Goal: Task Accomplishment & Management: Manage account settings

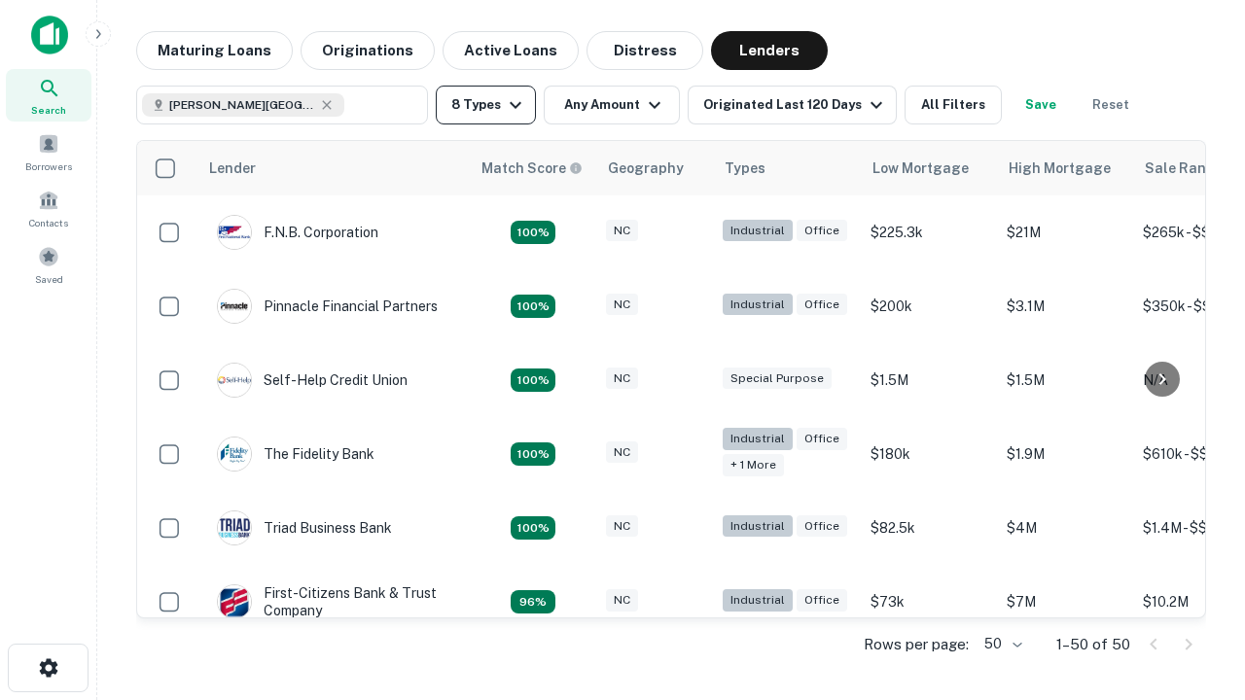
click at [485, 105] on button "8 Types" at bounding box center [486, 105] width 100 height 39
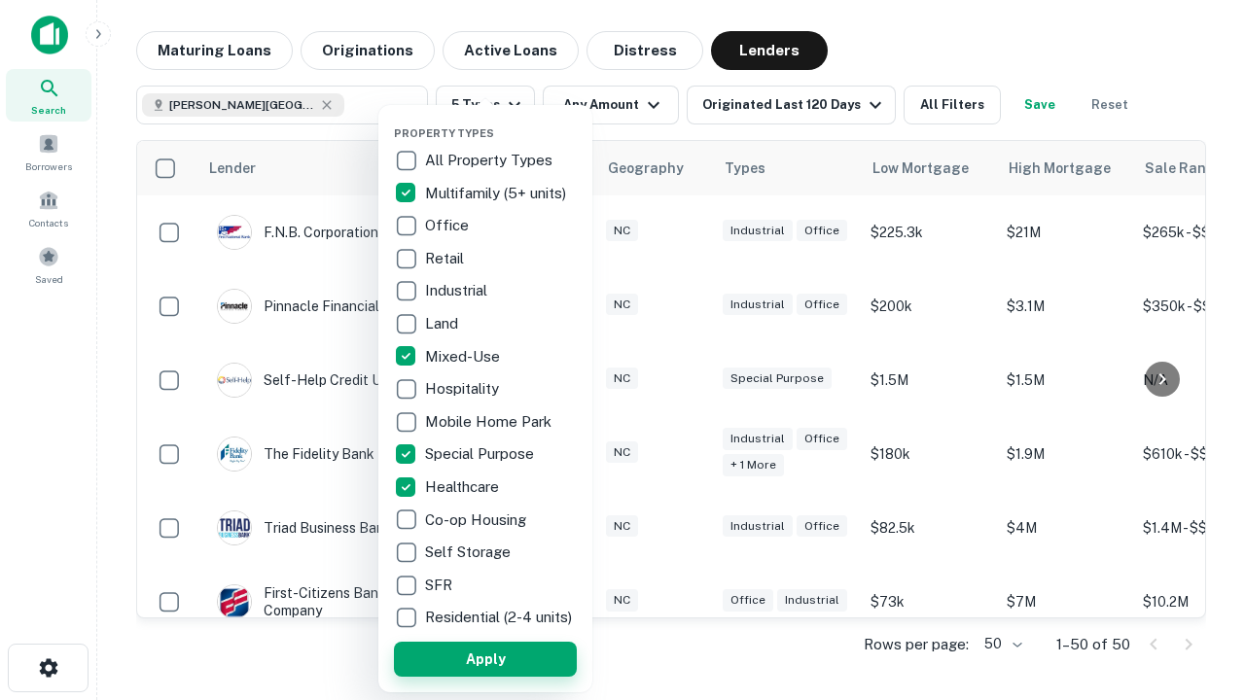
click at [485, 659] on button "Apply" at bounding box center [485, 659] width 183 height 35
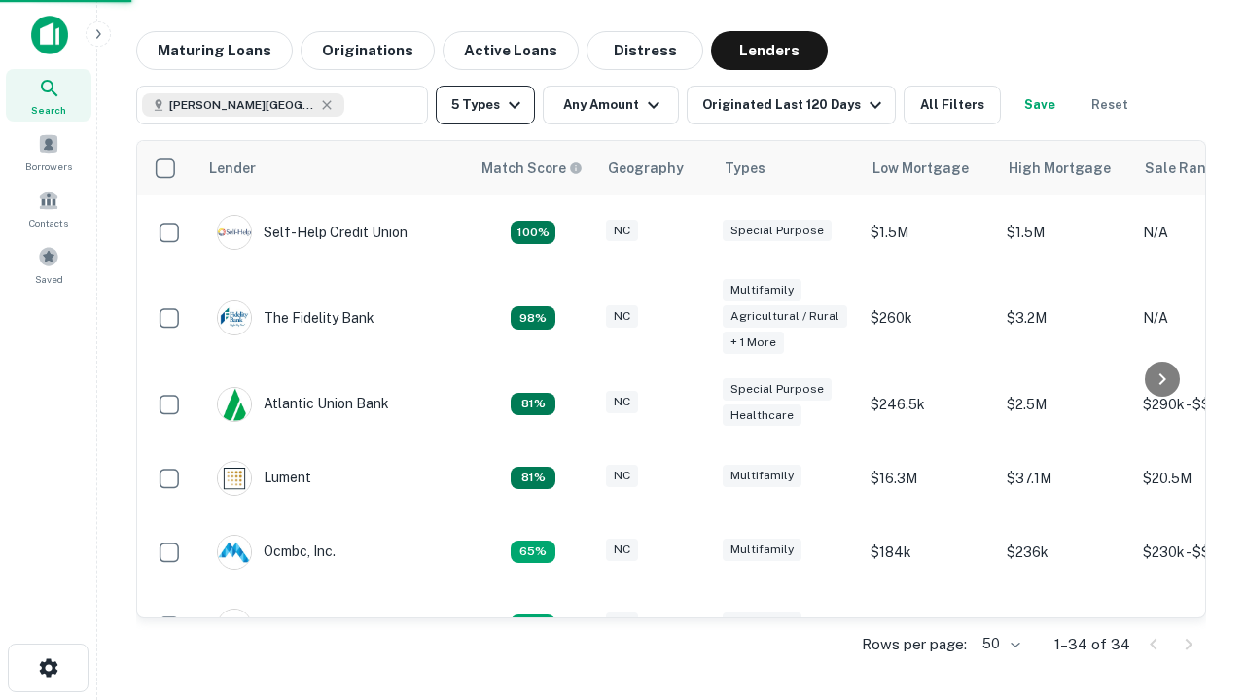
click at [485, 105] on button "5 Types" at bounding box center [485, 105] width 99 height 39
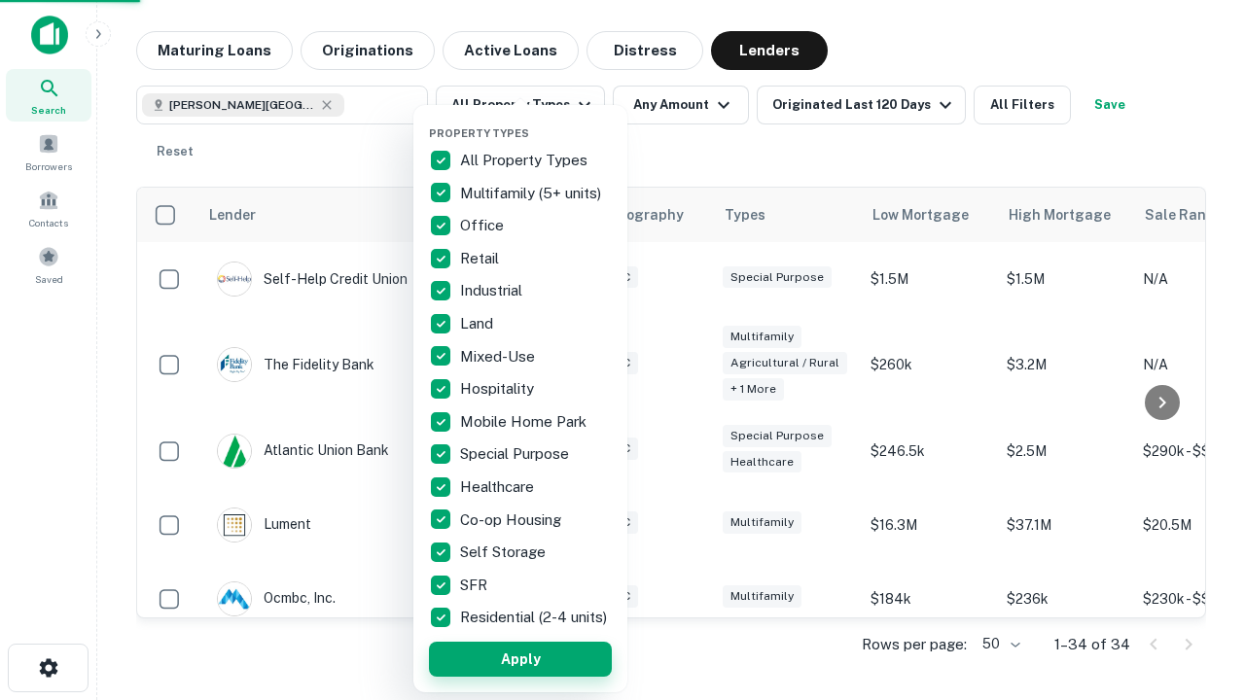
click at [520, 659] on button "Apply" at bounding box center [520, 659] width 183 height 35
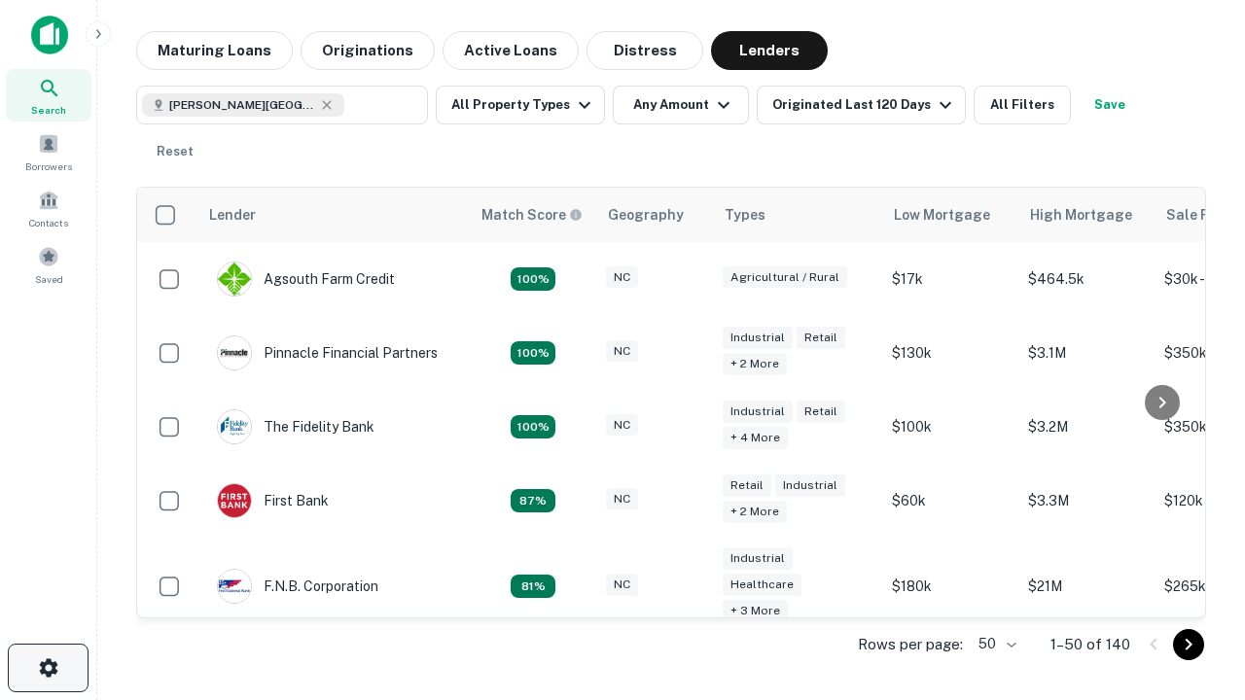
click at [48, 668] on icon "button" at bounding box center [48, 668] width 23 height 23
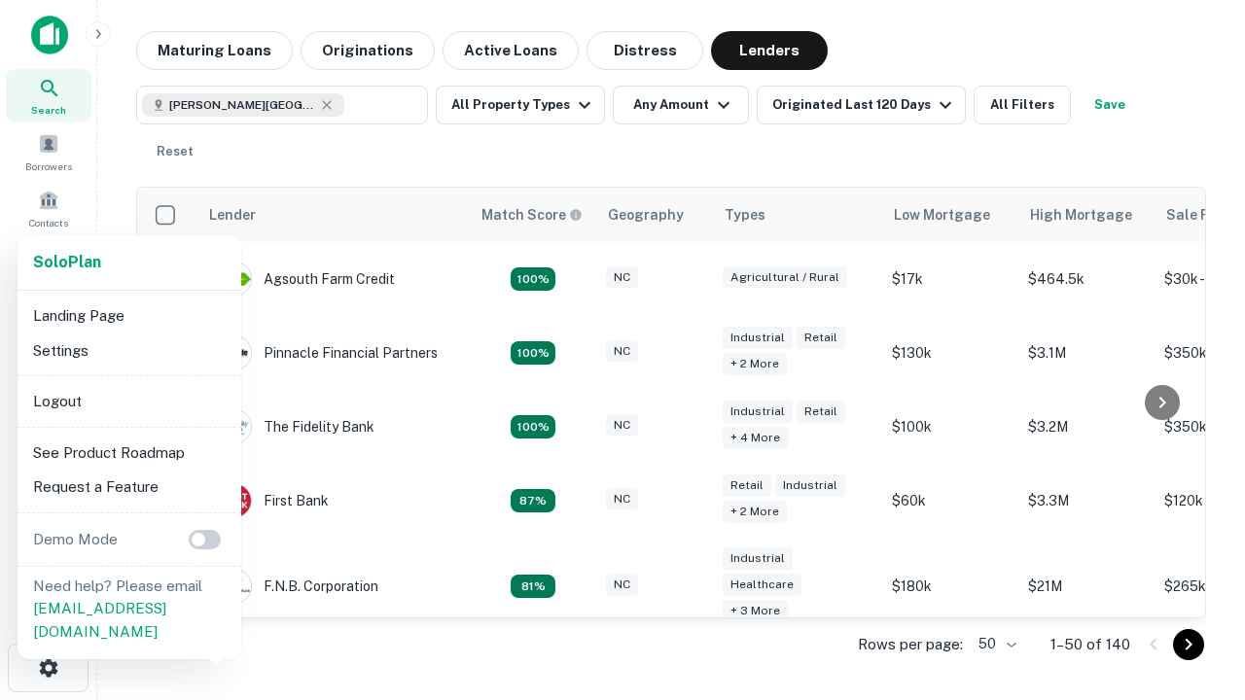
click at [128, 401] on li "Logout" at bounding box center [129, 401] width 208 height 35
